Goal: Subscribe to service/newsletter

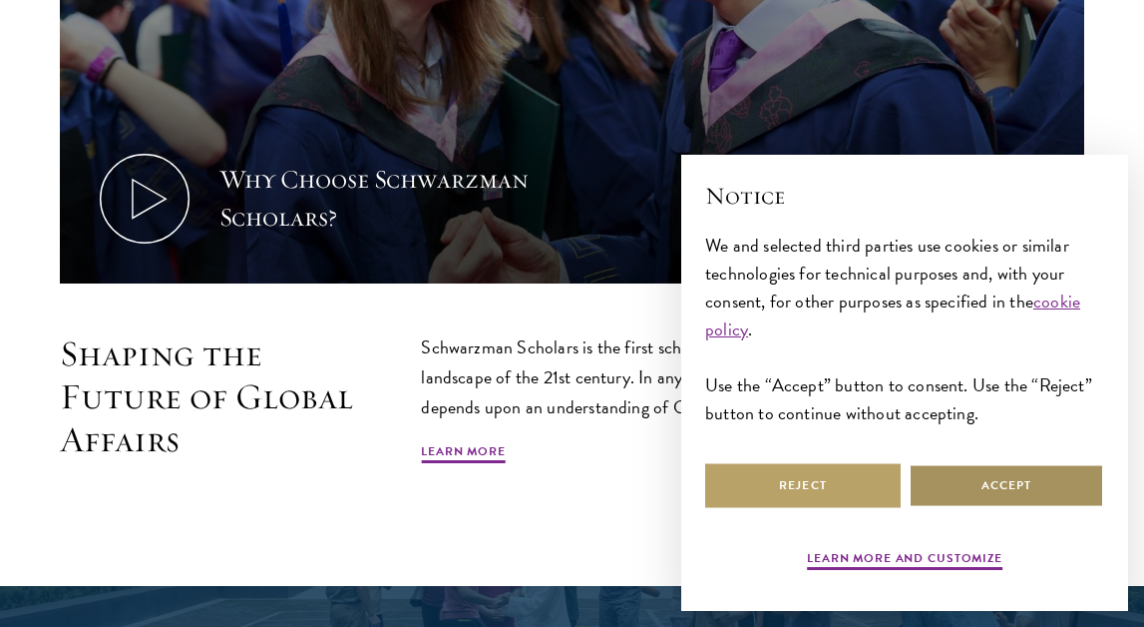
click at [1022, 493] on button "Accept" at bounding box center [1007, 485] width 196 height 45
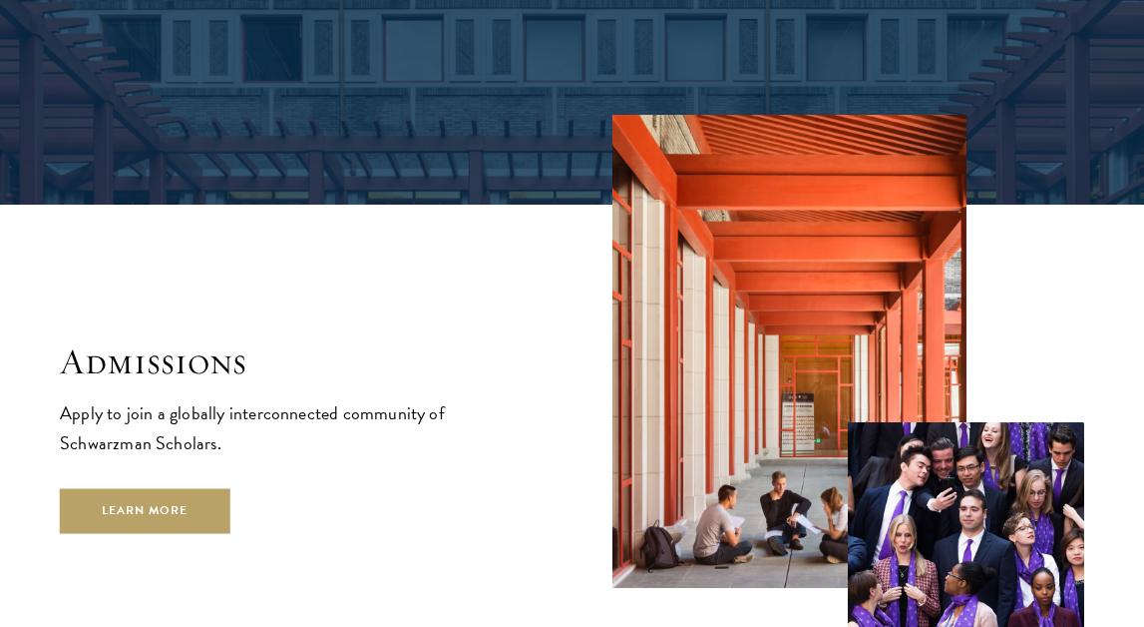
scroll to position [2946, 0]
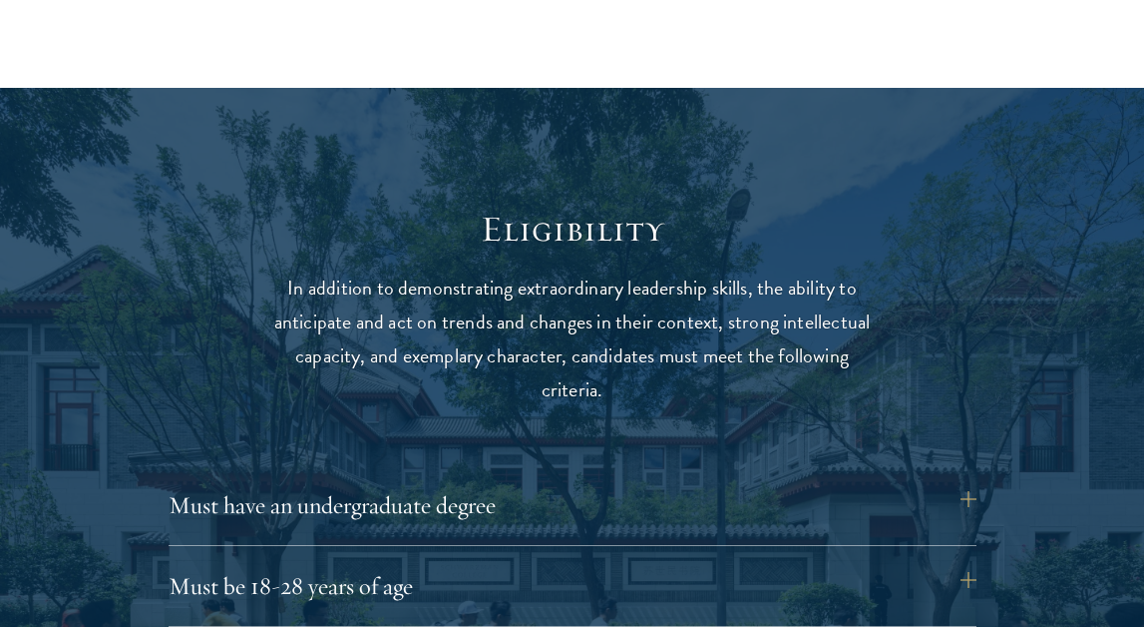
scroll to position [2672, 0]
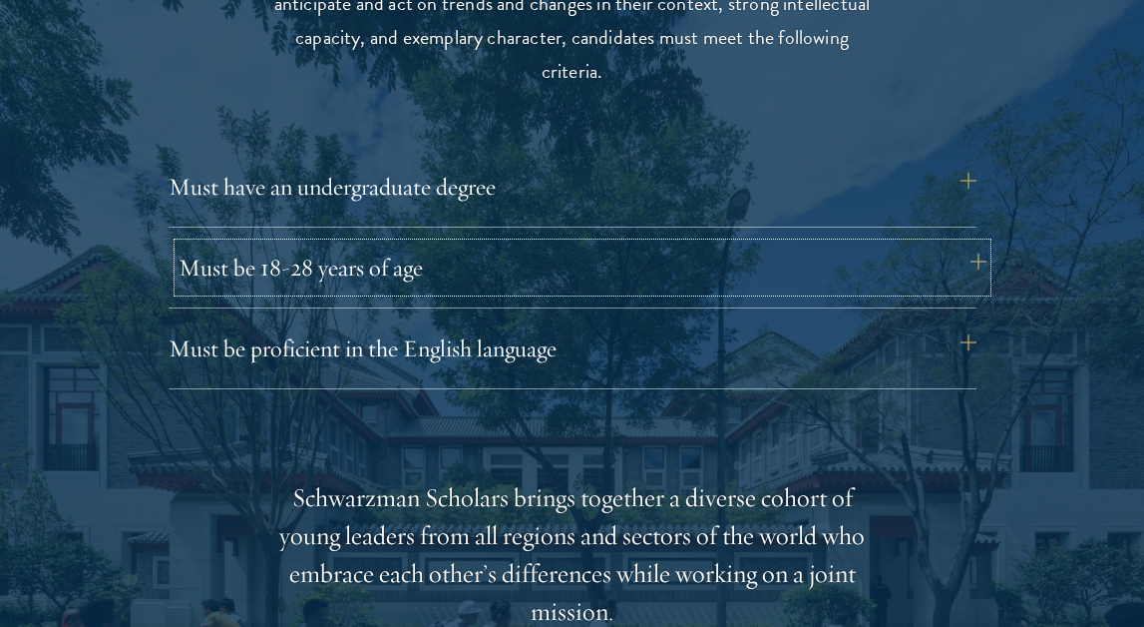
click at [974, 264] on button "Must be 18-28 years of age" at bounding box center [583, 267] width 808 height 48
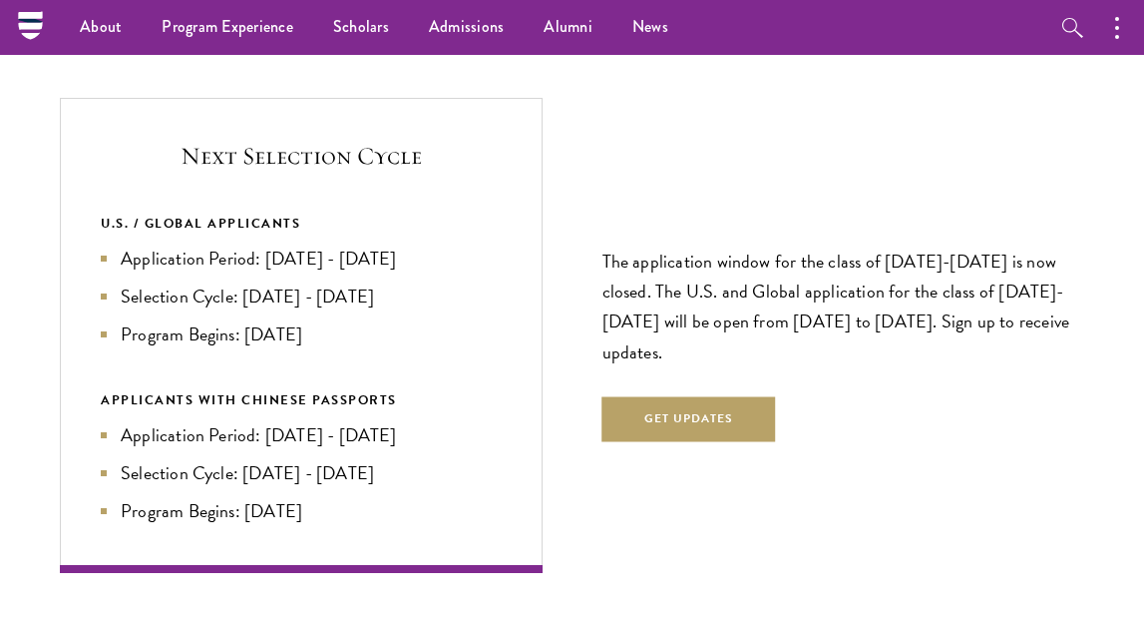
scroll to position [4273, 0]
click at [766, 411] on button "Get Updates" at bounding box center [690, 420] width 174 height 45
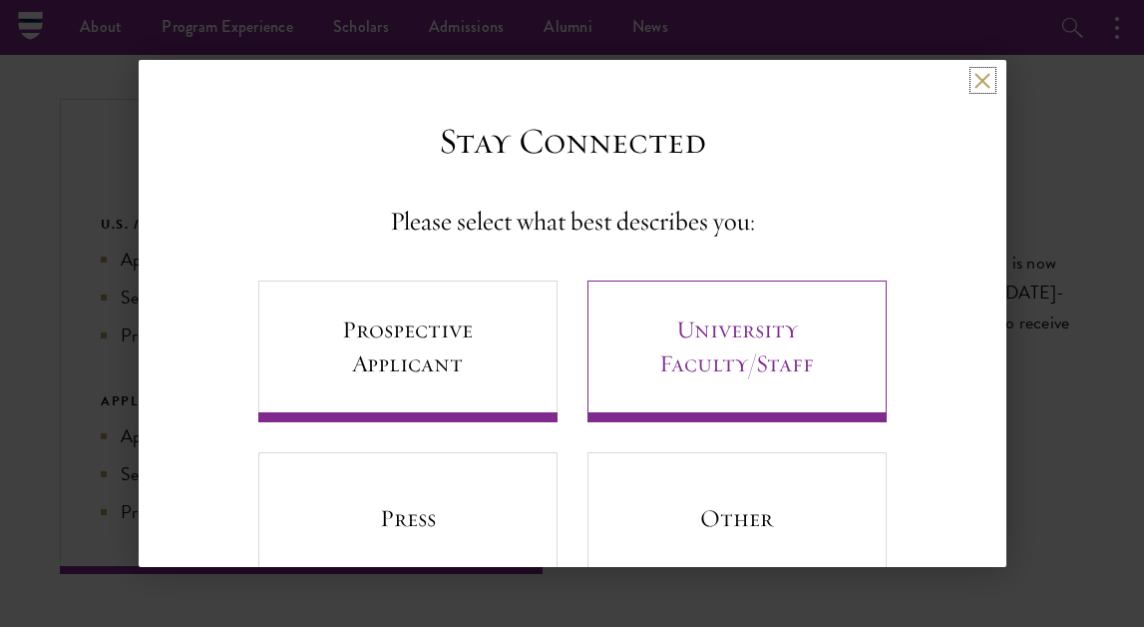
scroll to position [72, 0]
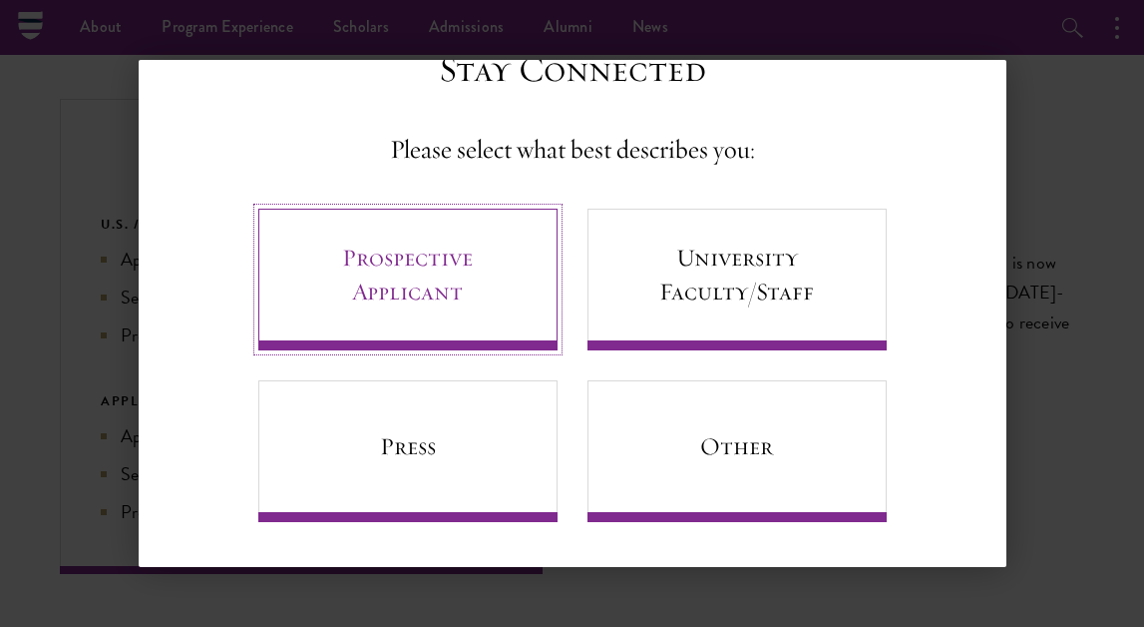
click at [503, 302] on link "Prospective Applicant" at bounding box center [407, 280] width 299 height 142
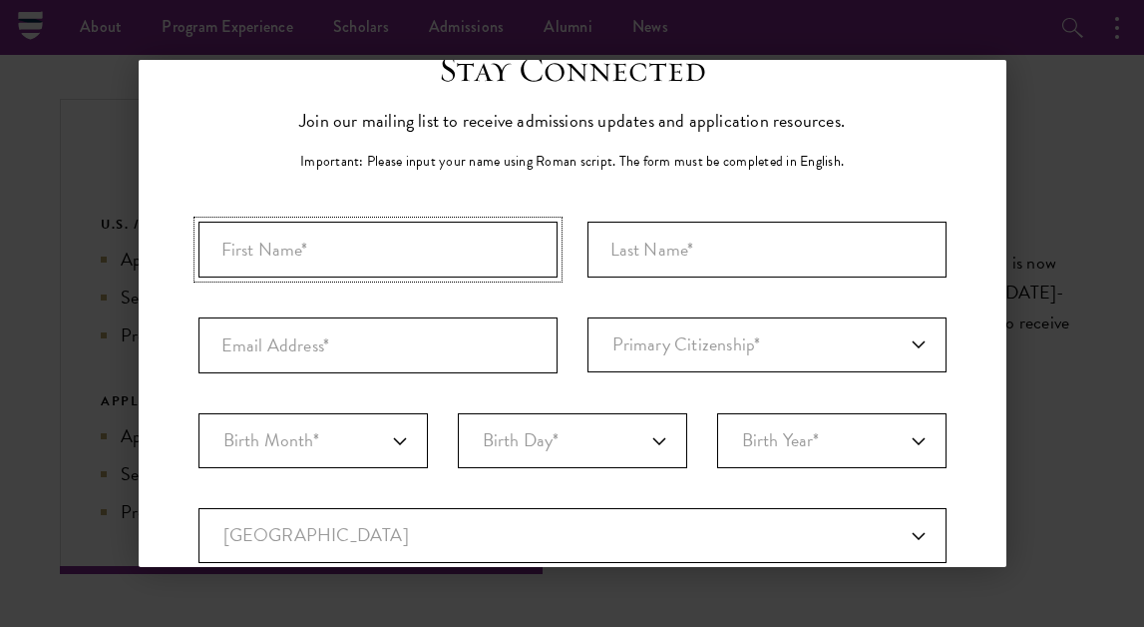
click at [432, 252] on input "First Name*" at bounding box center [378, 249] width 359 height 56
type input "[PERSON_NAME]"
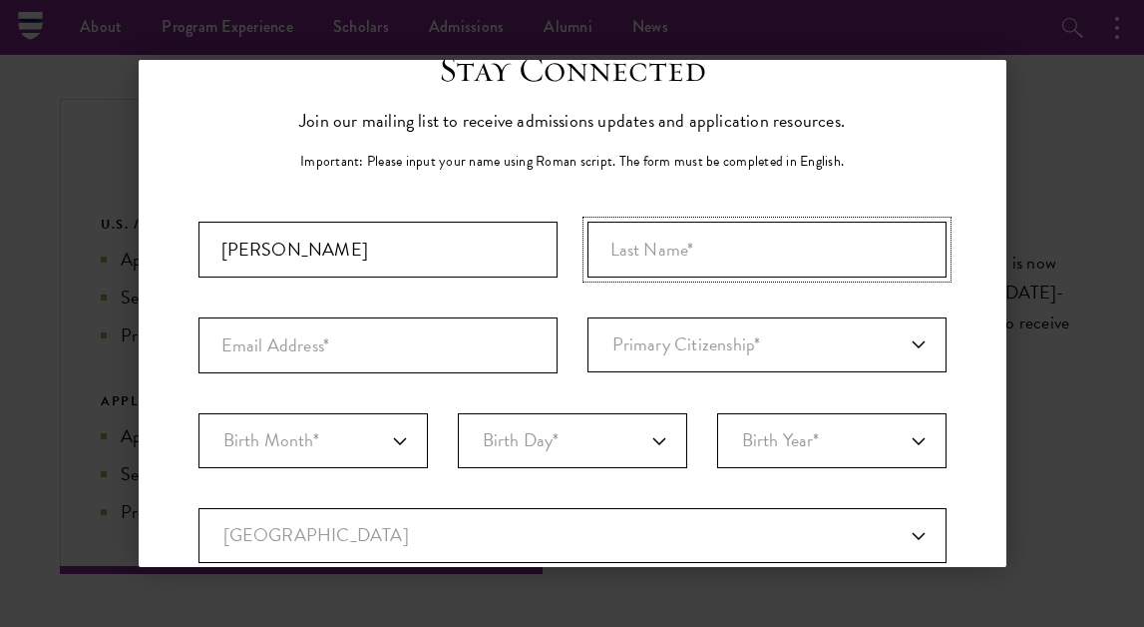
click at [755, 264] on input "Last Name (Family Name)*" at bounding box center [767, 249] width 359 height 56
type input "Zhang"
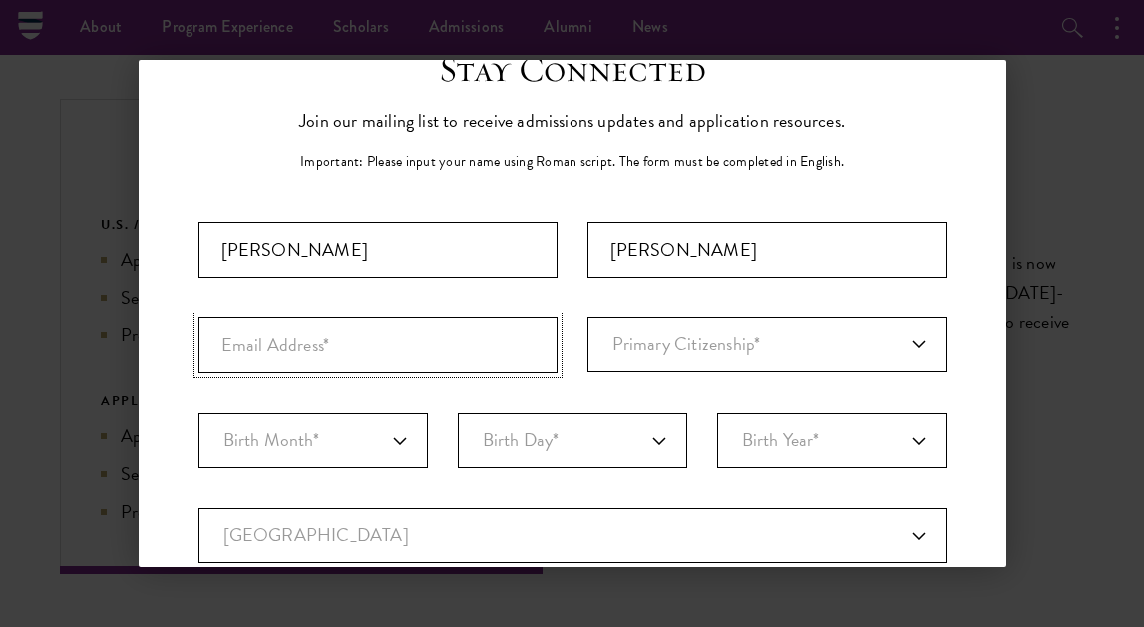
click at [455, 365] on input "Email Address*" at bounding box center [378, 345] width 359 height 56
type input "az"
